Goal: Navigation & Orientation: Understand site structure

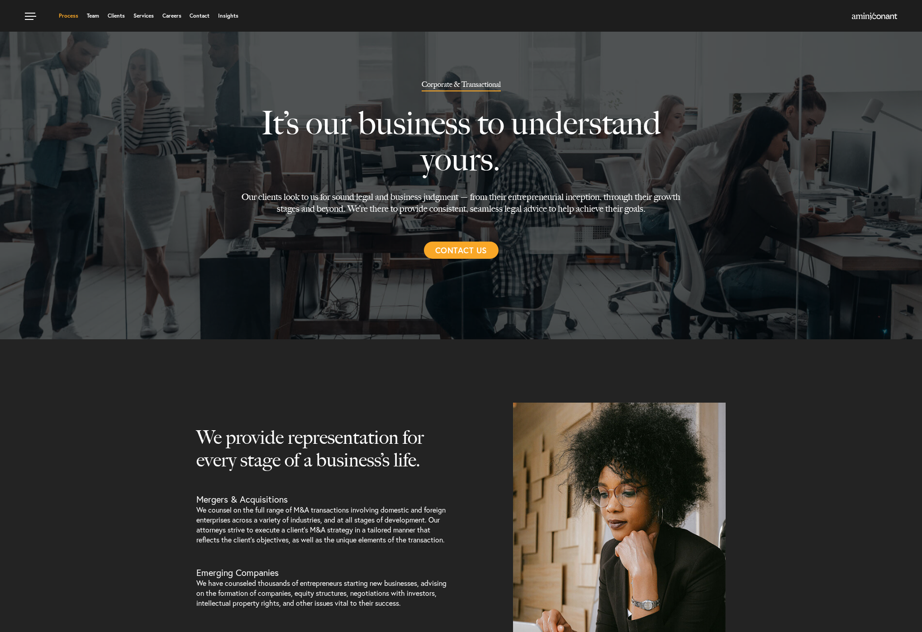
click at [66, 16] on link "Process" at bounding box center [68, 15] width 19 height 5
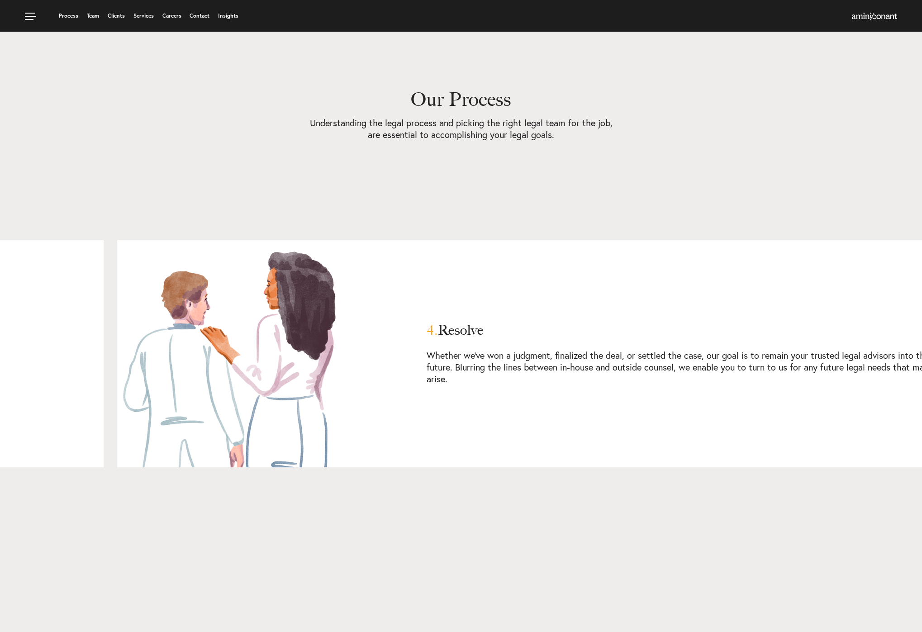
scroll to position [2288, 0]
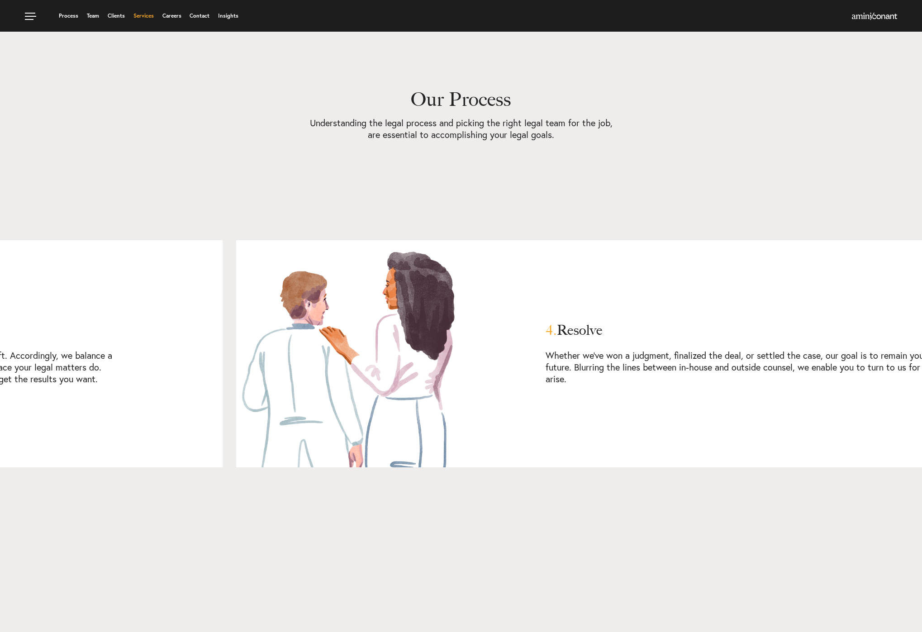
click at [151, 14] on link "Services" at bounding box center [144, 15] width 20 height 5
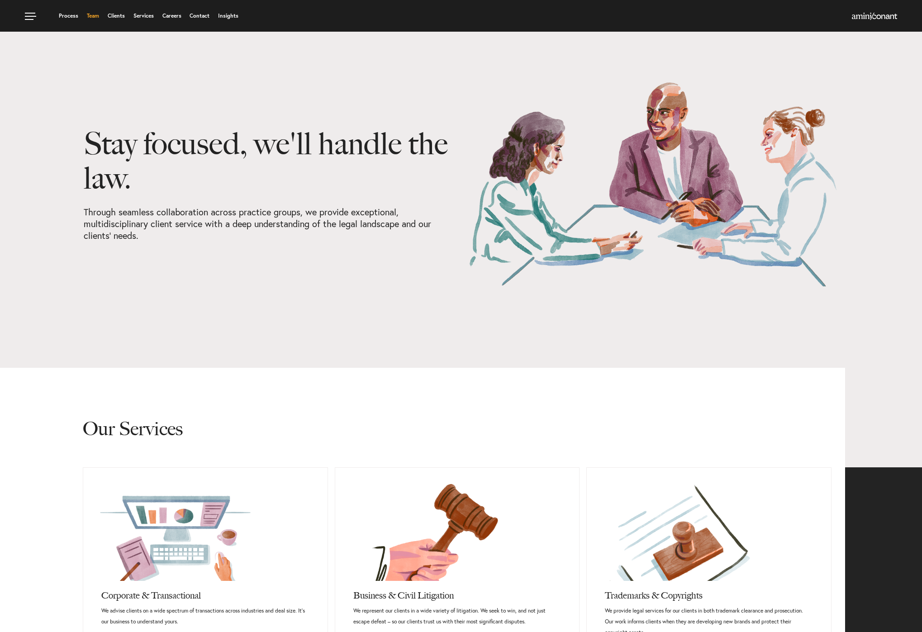
click at [88, 19] on link "Team" at bounding box center [93, 15] width 12 height 5
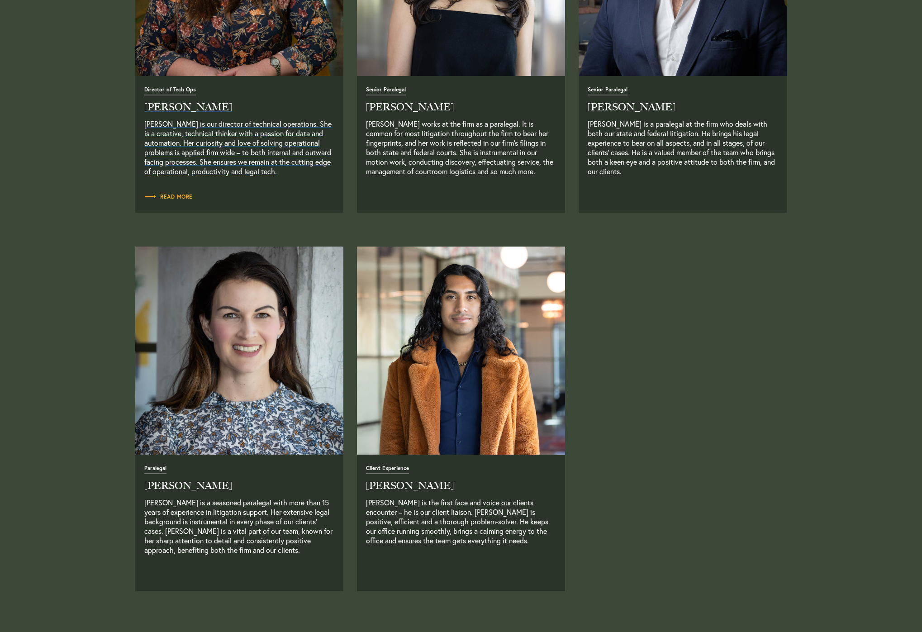
scroll to position [2043, 0]
